Goal: Find specific page/section: Find specific page/section

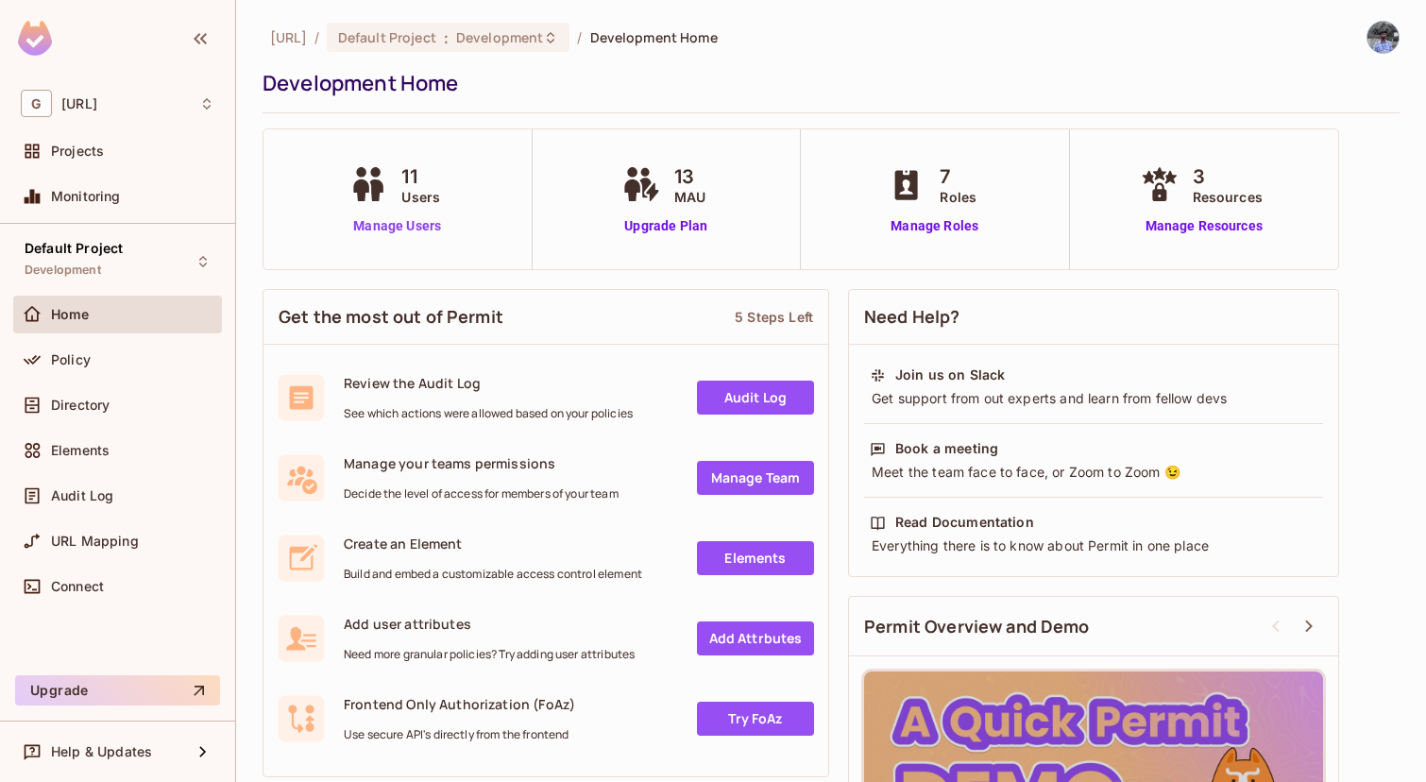
click at [430, 229] on link "Manage Users" at bounding box center [397, 226] width 105 height 20
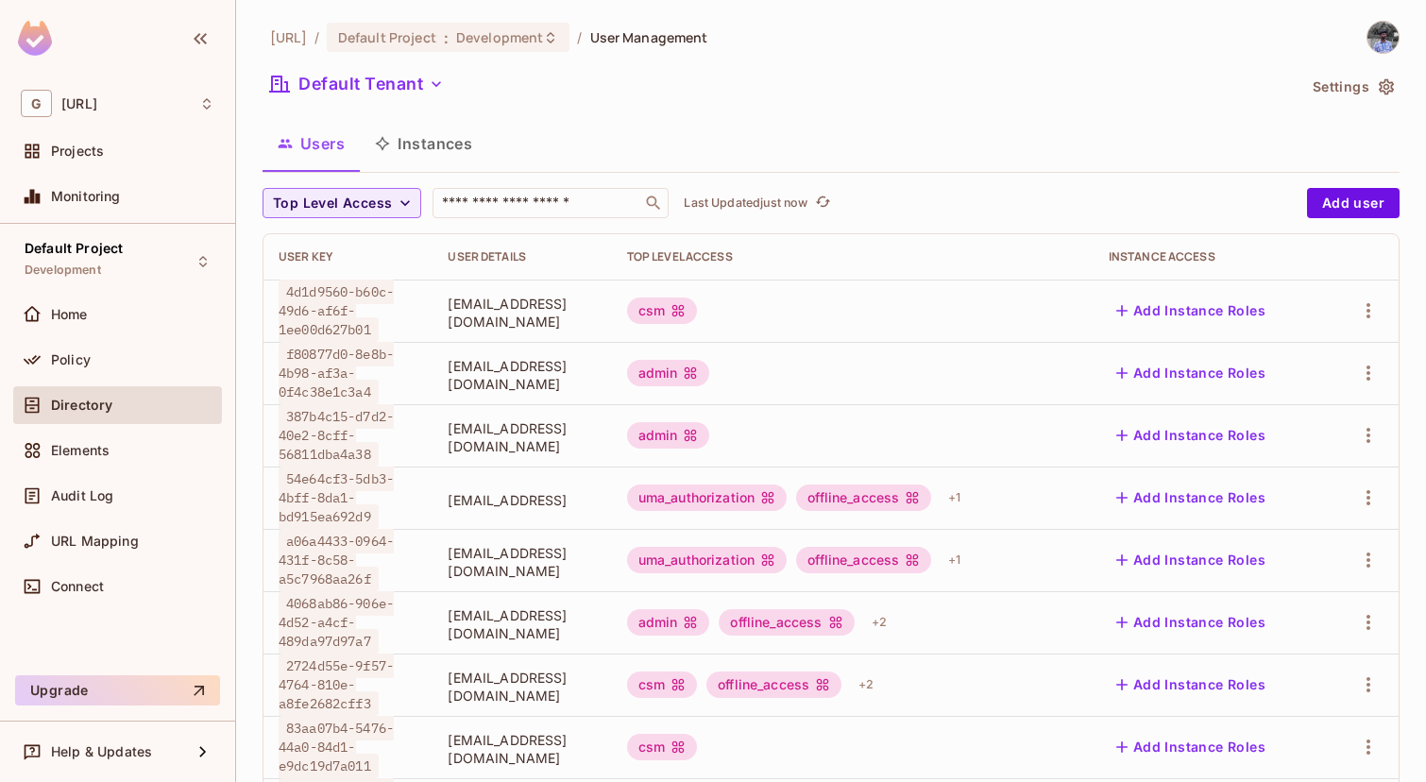
scroll to position [101, 0]
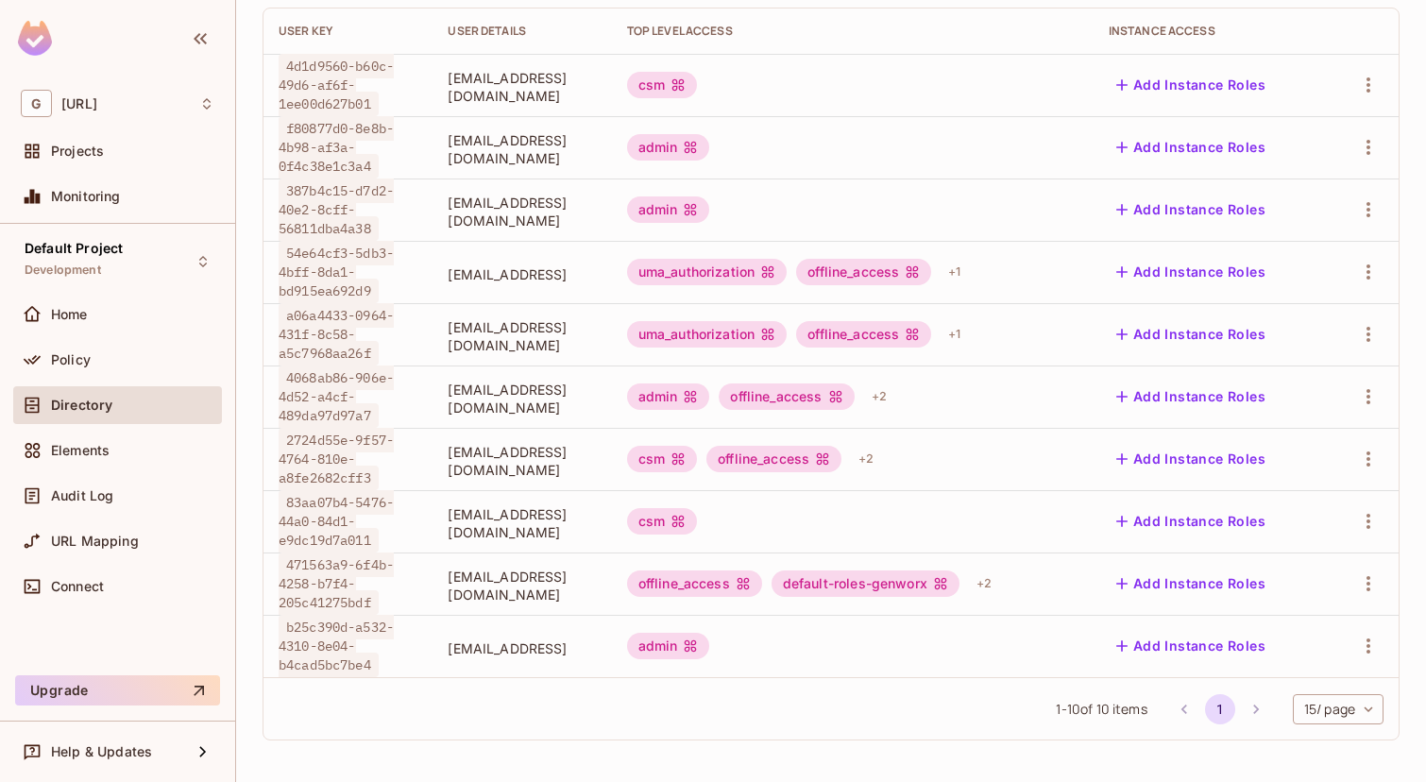
click at [1254, 710] on li "pagination navigation" at bounding box center [1256, 709] width 36 height 30
